Goal: Find specific page/section: Find specific page/section

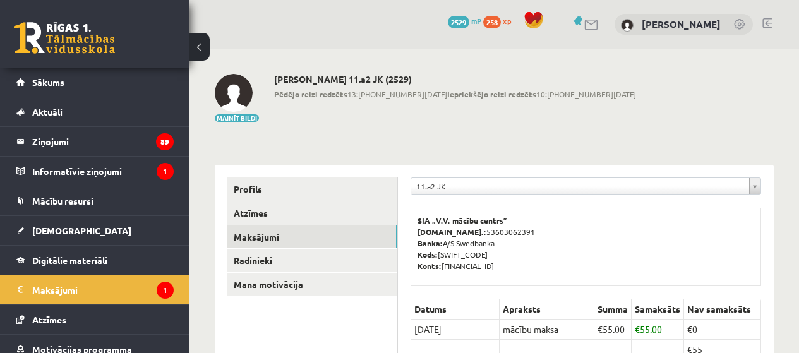
scroll to position [126, 0]
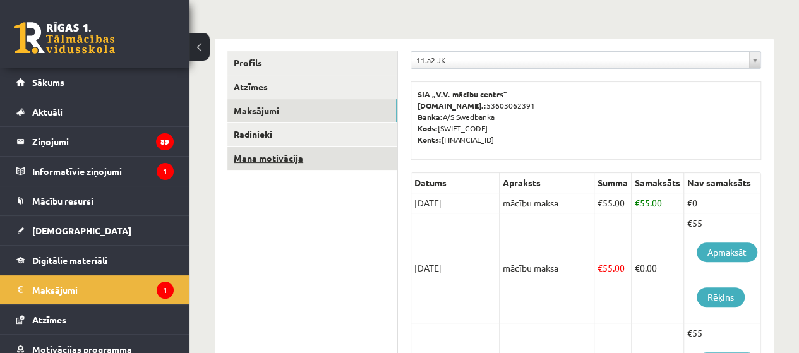
click at [256, 157] on link "Mana motivācija" at bounding box center [312, 158] width 170 height 23
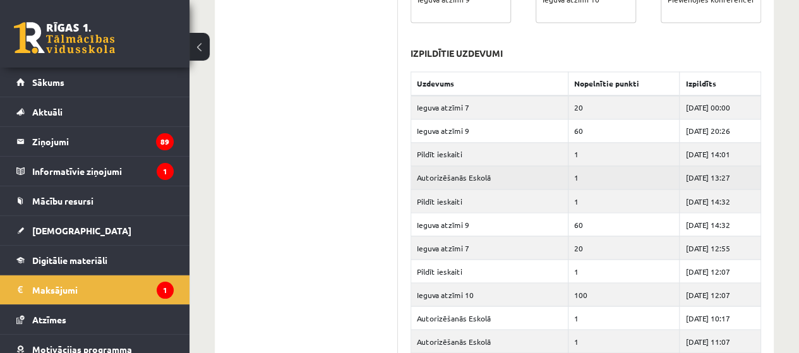
scroll to position [1074, 0]
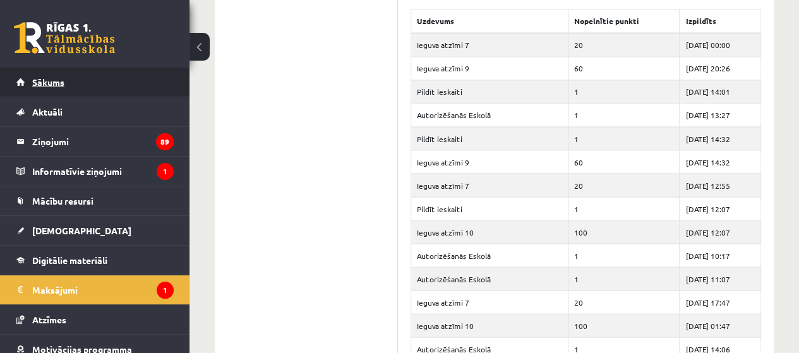
click at [40, 84] on span "Sākums" at bounding box center [48, 81] width 32 height 11
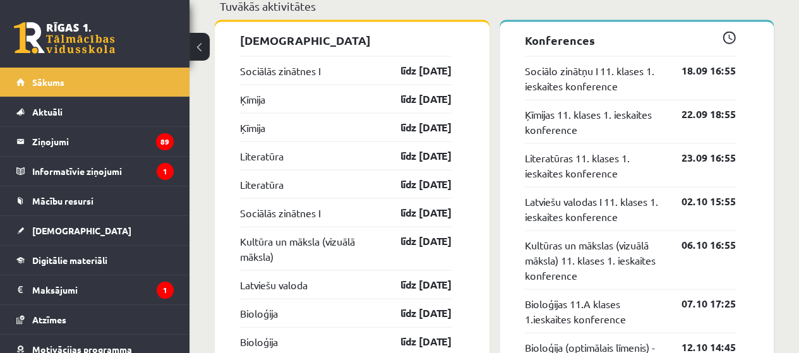
scroll to position [1200, 0]
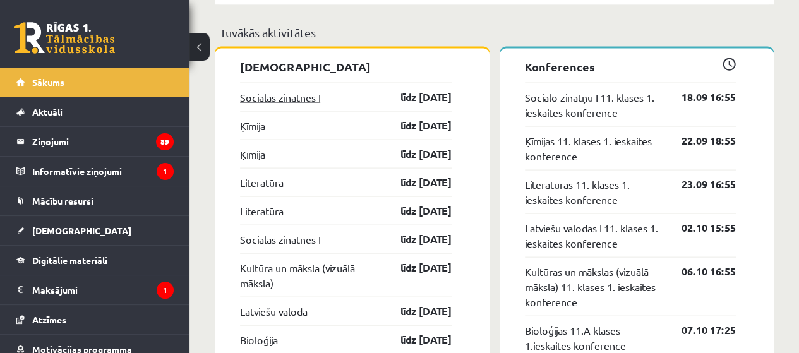
click at [290, 102] on link "Sociālās zinātnes I" at bounding box center [280, 97] width 80 height 15
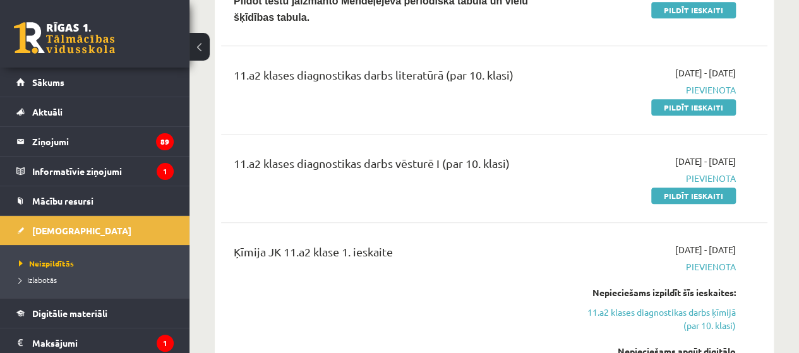
scroll to position [253, 0]
